Goal: Task Accomplishment & Management: Use online tool/utility

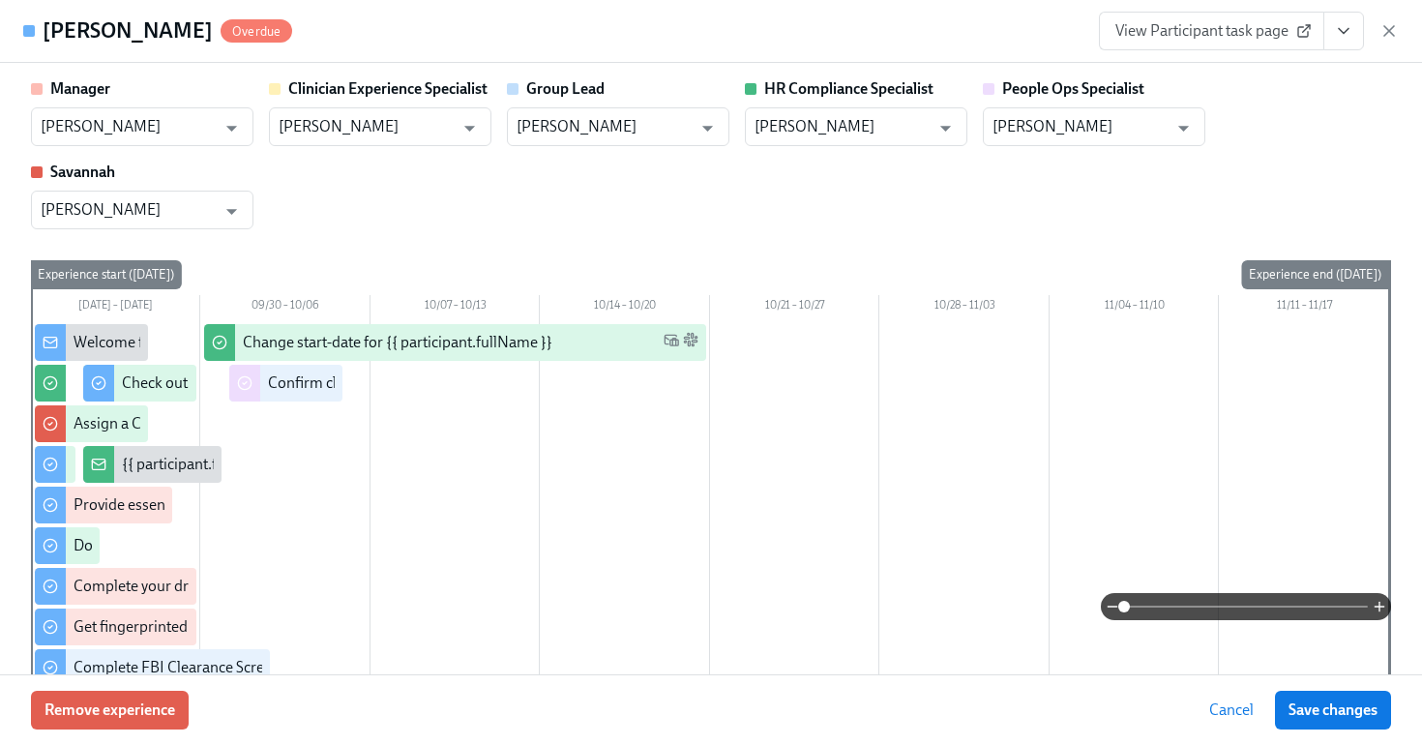
click at [76, 17] on h4 "[PERSON_NAME]" at bounding box center [128, 30] width 170 height 29
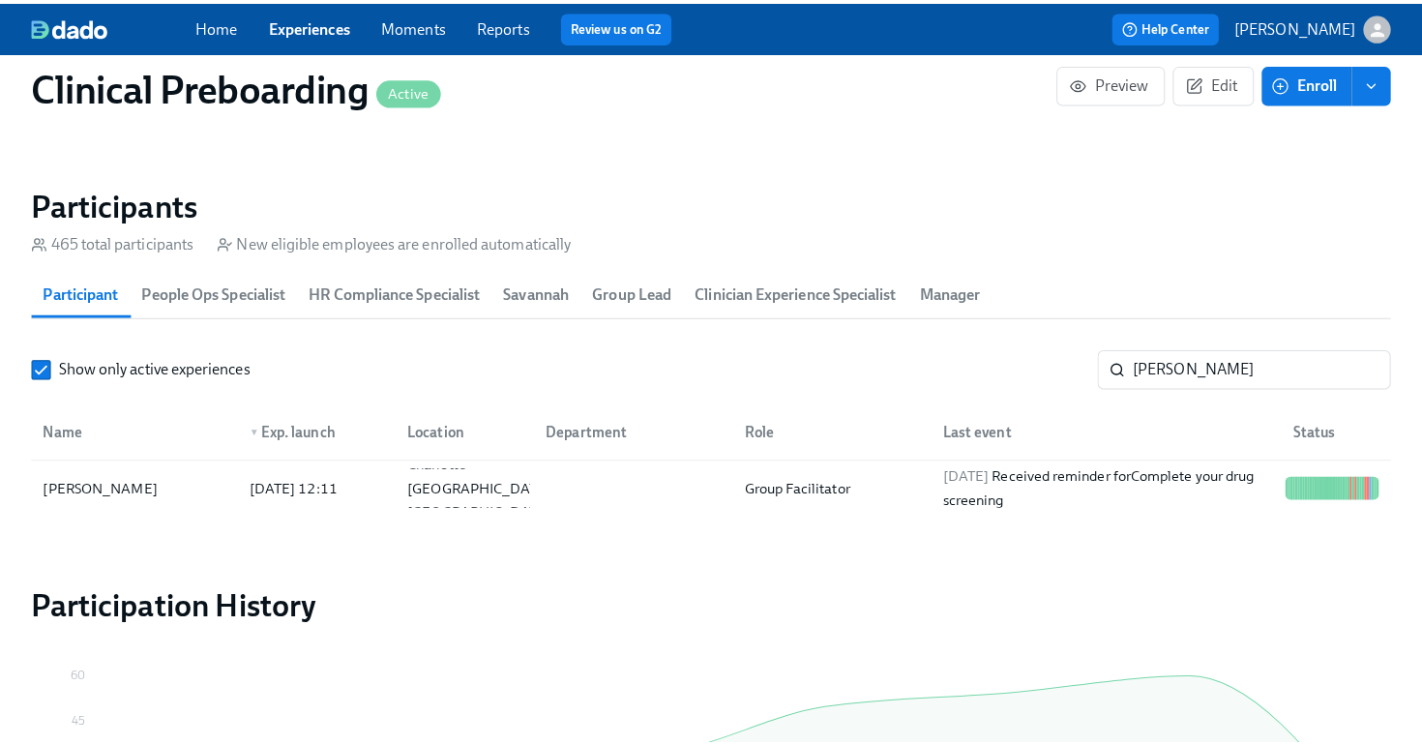
scroll to position [0, 25830]
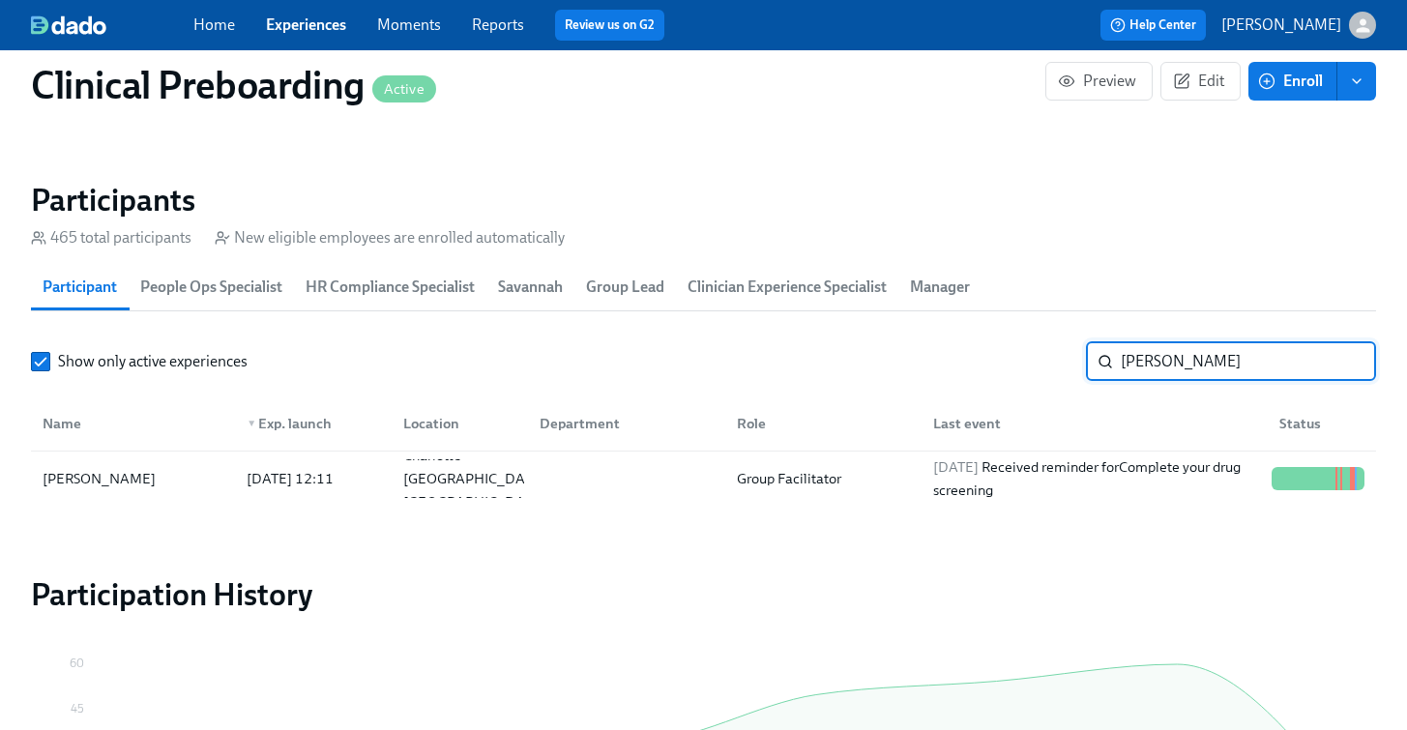
drag, startPoint x: 1196, startPoint y: 369, endPoint x: 921, endPoint y: 370, distance: 274.7
click at [931, 368] on div "Show only active experiences [DEMOGRAPHIC_DATA][PERSON_NAME]" at bounding box center [704, 361] width 1346 height 39
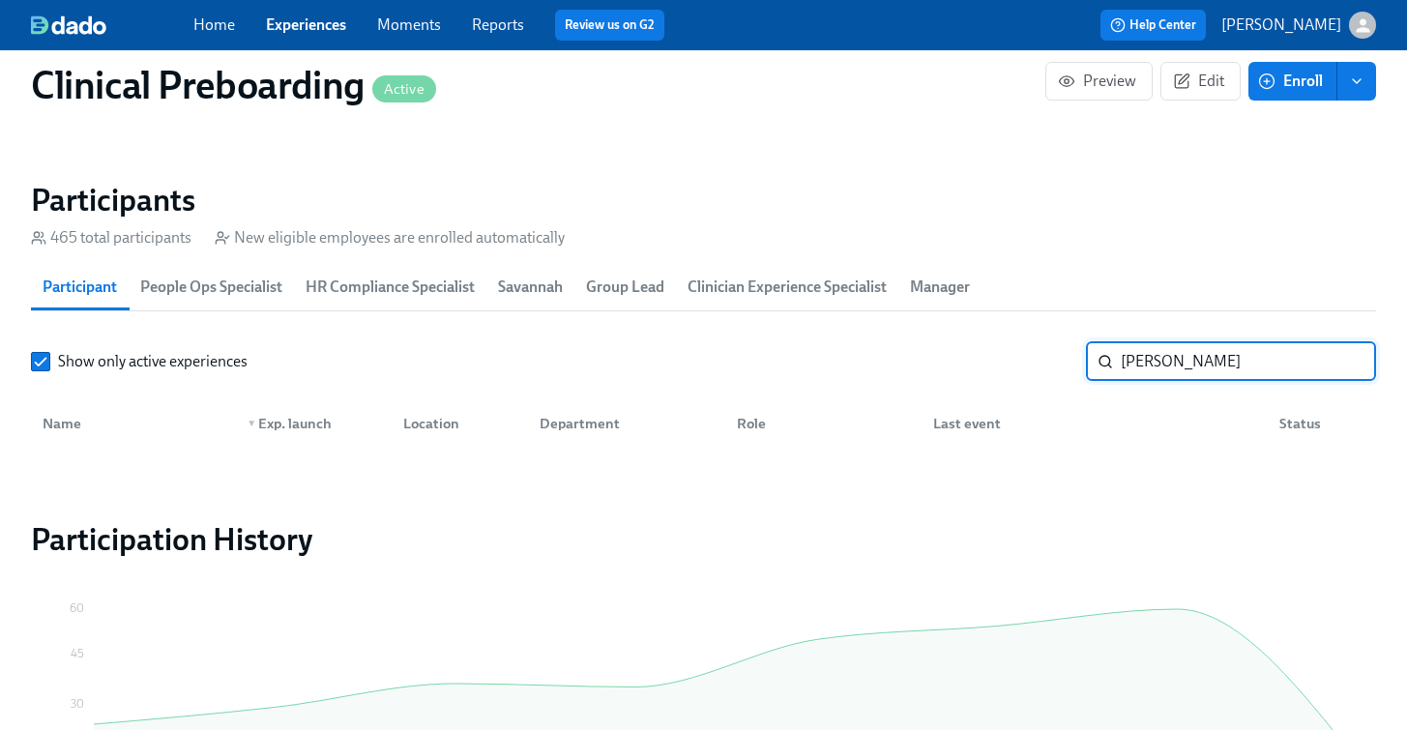
drag, startPoint x: 1066, startPoint y: 338, endPoint x: 924, endPoint y: 324, distance: 142.8
click at [936, 323] on section "Participants 465 total participants New eligible employees are enrolled automat…" at bounding box center [704, 320] width 1346 height 278
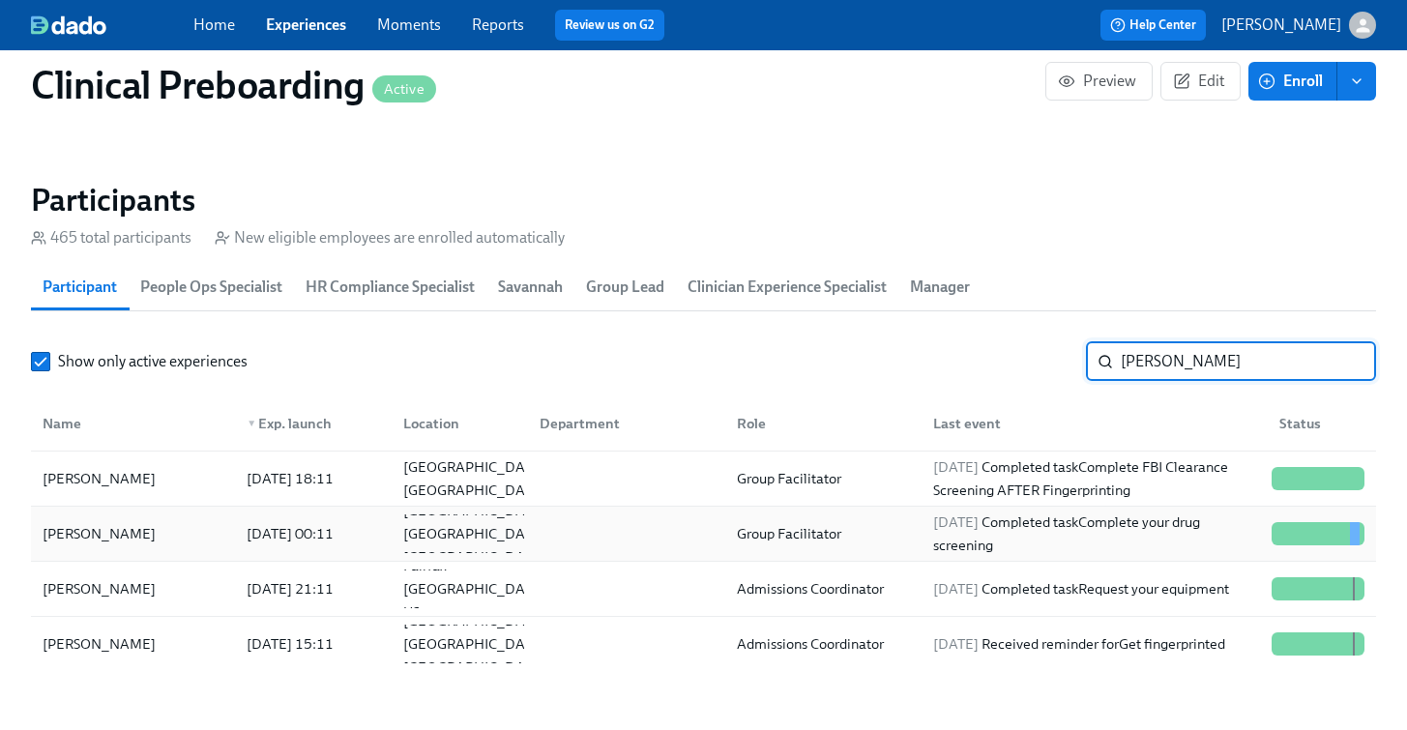
type input "[PERSON_NAME]"
click at [1278, 520] on div at bounding box center [1318, 534] width 108 height 39
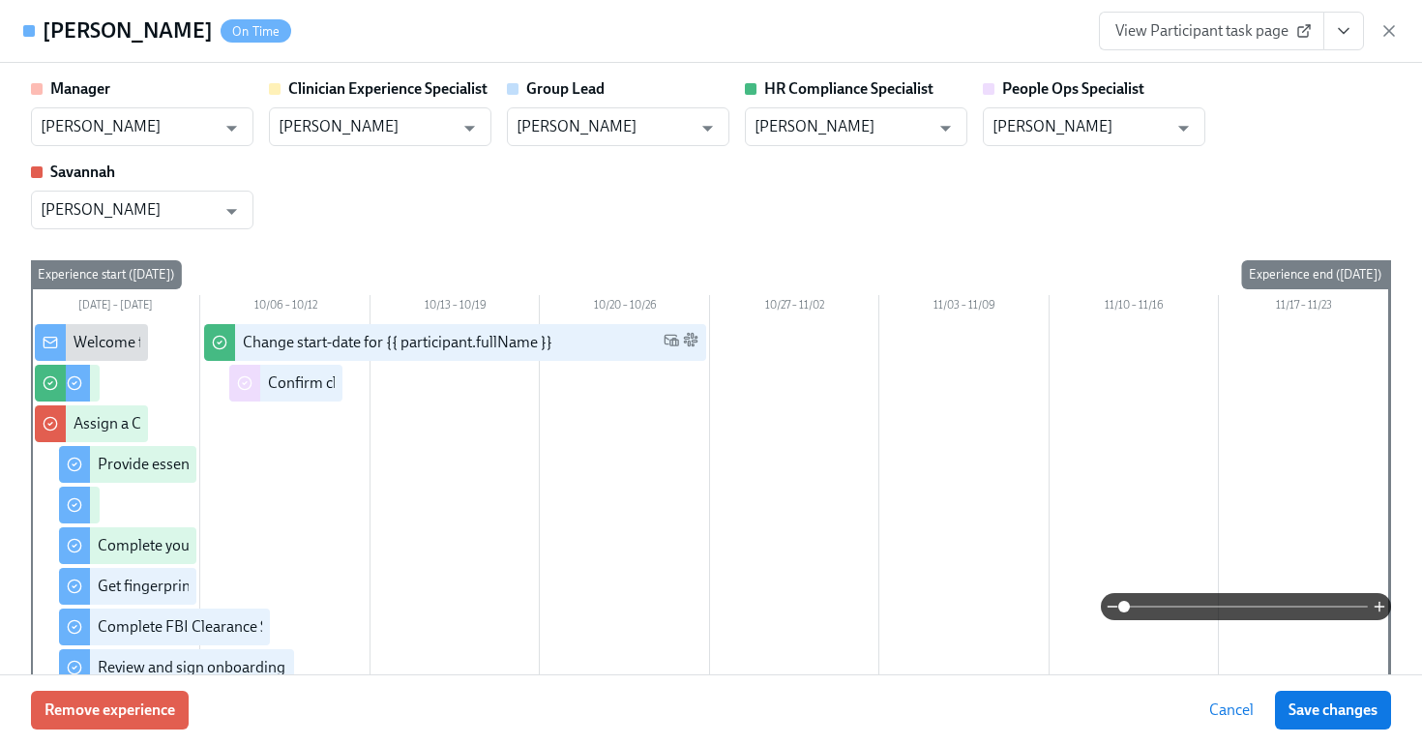
click at [1360, 38] on button "View task page" at bounding box center [1343, 31] width 41 height 39
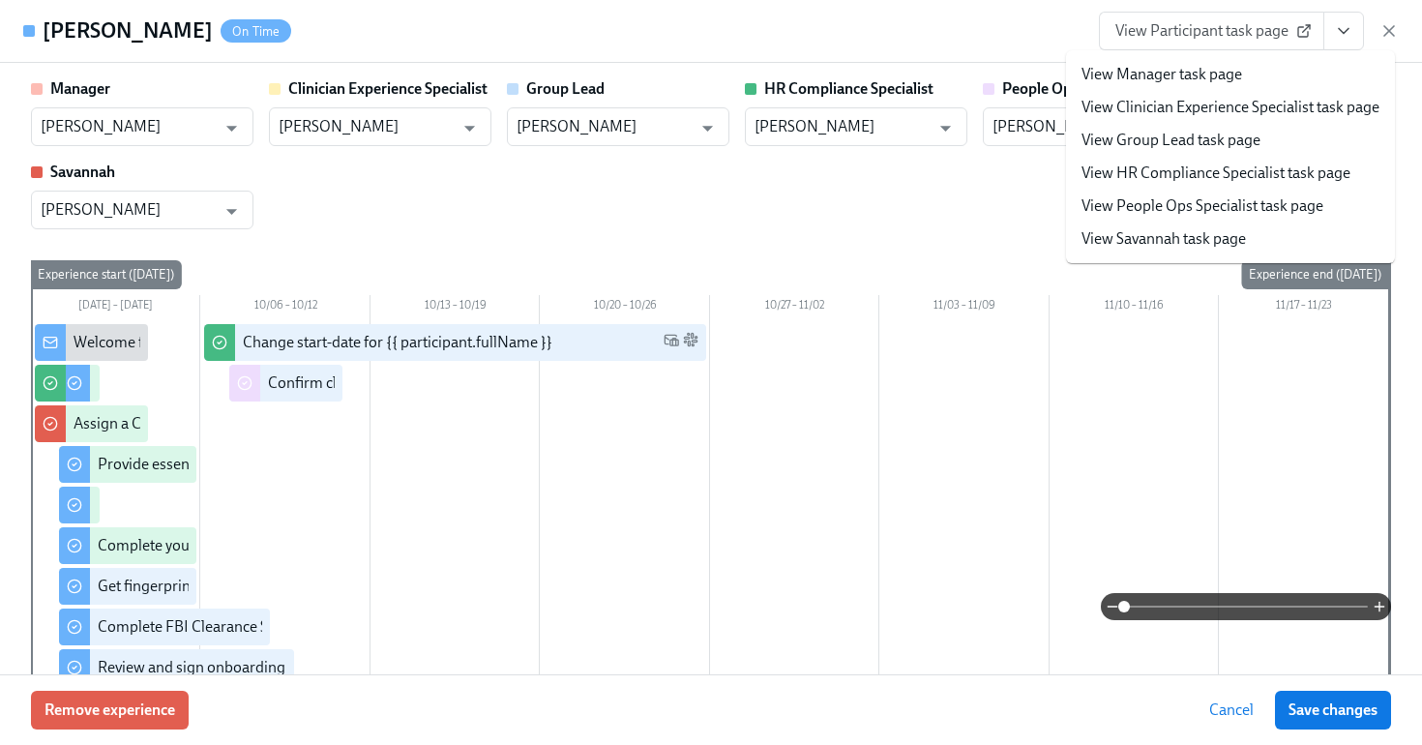
click at [1215, 209] on link "View People Ops Specialist task page" at bounding box center [1202, 205] width 242 height 21
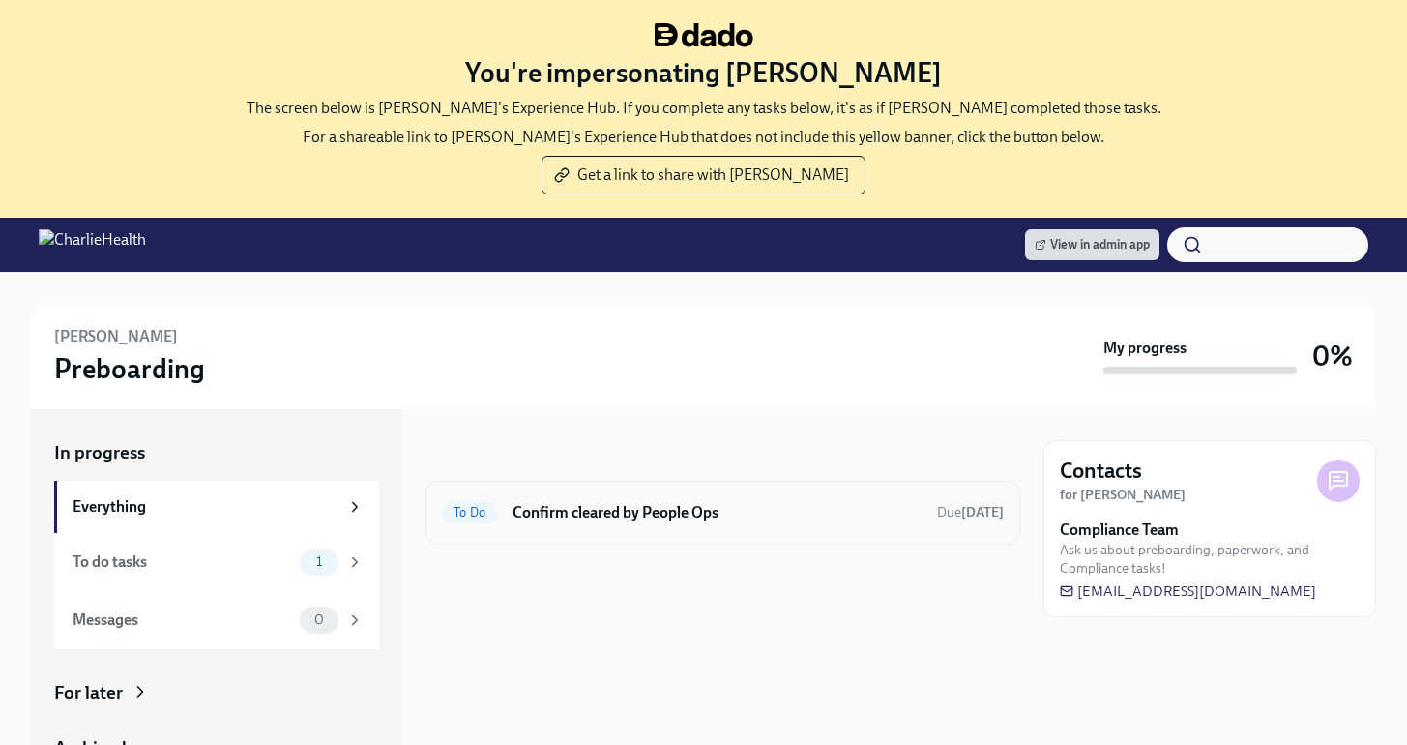
click at [700, 486] on div "To Do Confirm cleared by People Ops Due [DATE]" at bounding box center [723, 513] width 595 height 64
click at [698, 507] on h6 "Confirm cleared by People Ops" at bounding box center [717, 512] width 409 height 21
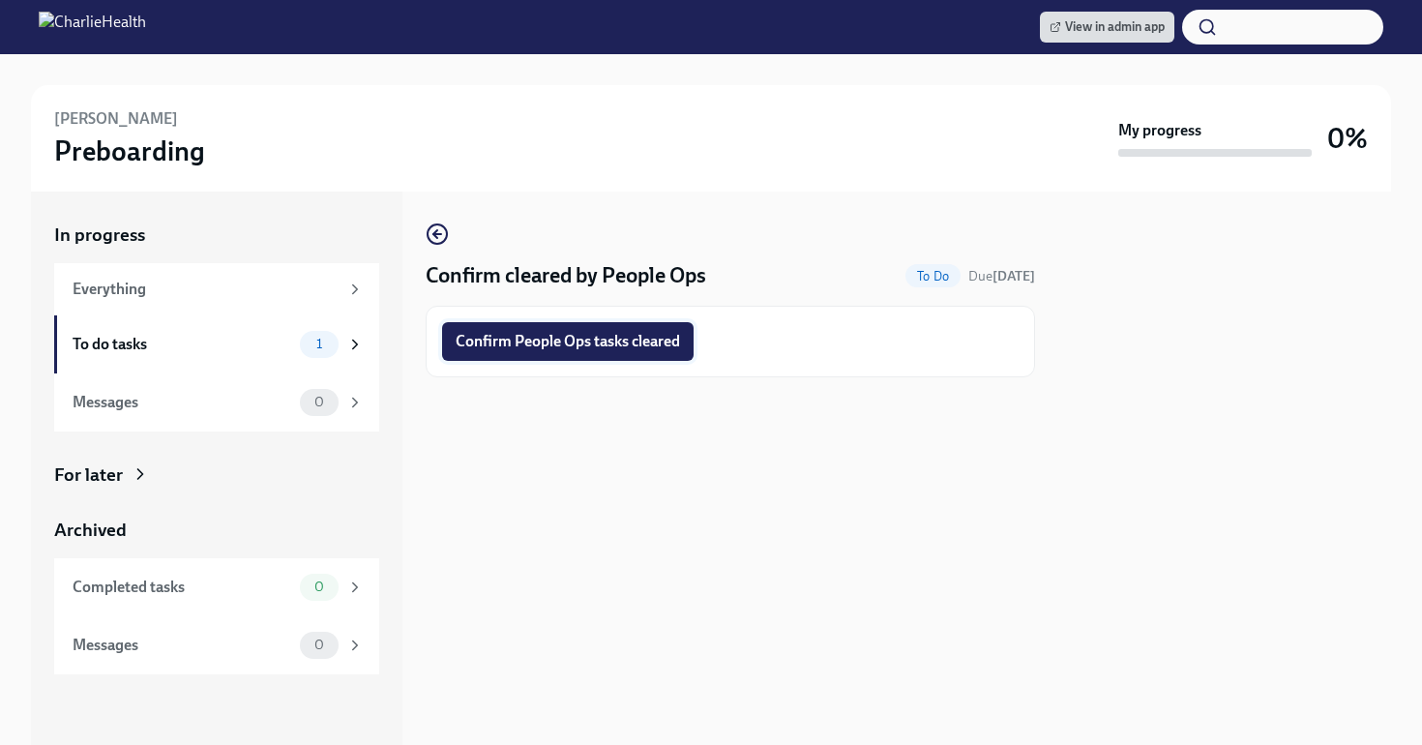
click at [598, 351] on span "Confirm People Ops tasks cleared" at bounding box center [568, 341] width 224 height 19
